Goal: Task Accomplishment & Management: Manage account settings

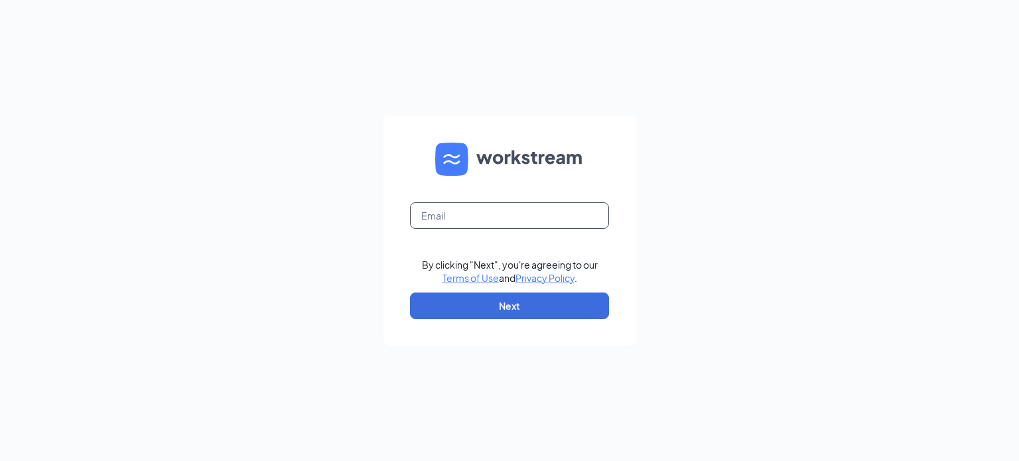
click at [535, 227] on input "text" at bounding box center [509, 215] width 199 height 27
type input "[EMAIL_ADDRESS][DOMAIN_NAME]"
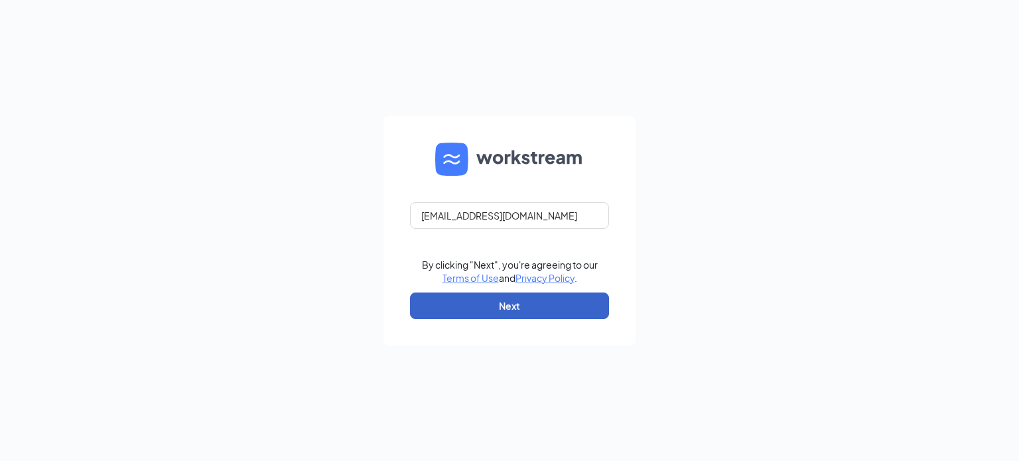
click at [539, 301] on button "Next" at bounding box center [509, 306] width 199 height 27
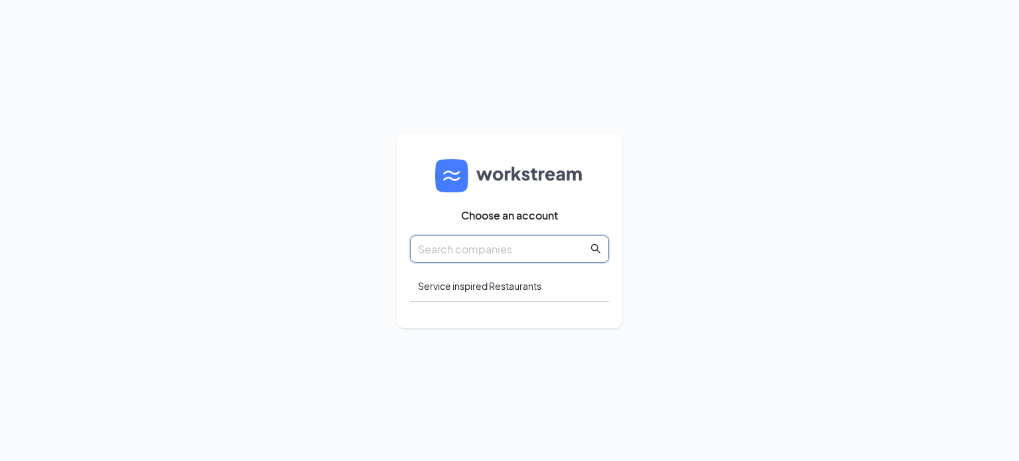
click at [459, 243] on input "text" at bounding box center [503, 249] width 170 height 17
click at [453, 289] on div "Service inspired Restaurants" at bounding box center [509, 286] width 199 height 31
